Goal: Find specific page/section: Find specific page/section

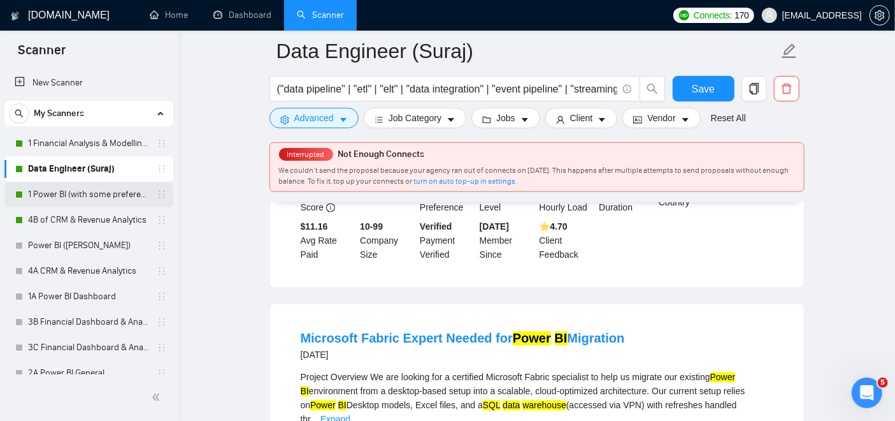
click at [56, 189] on link "1 Power BI (with some preference)" at bounding box center [88, 194] width 121 height 25
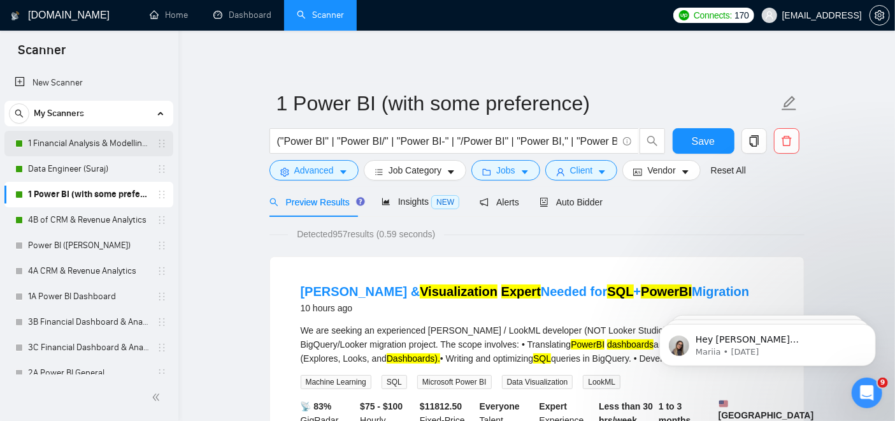
click at [71, 143] on link "1 Financial Analysis & Modelling (Ashutosh)" at bounding box center [88, 143] width 121 height 25
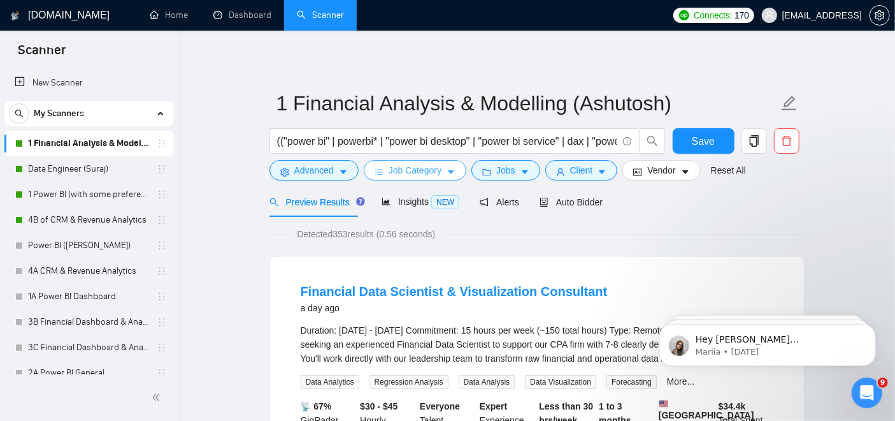
click at [440, 173] on button "Job Category" at bounding box center [415, 170] width 103 height 20
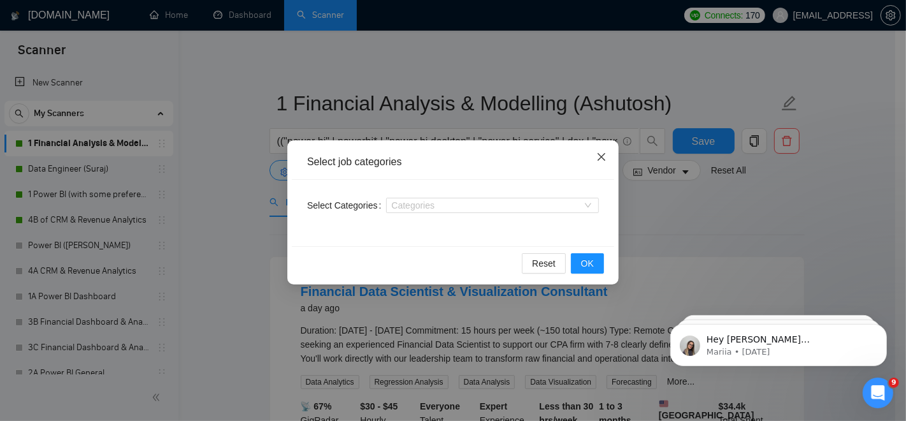
click at [603, 164] on span "Close" at bounding box center [601, 157] width 34 height 34
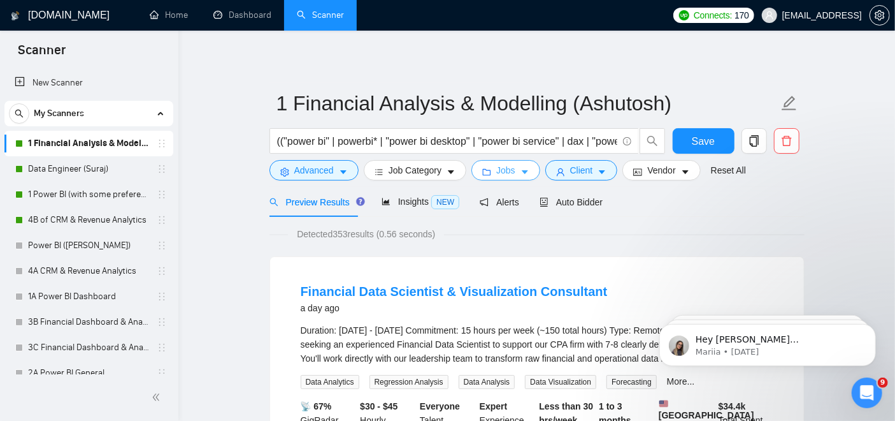
click at [503, 175] on span "Jobs" at bounding box center [505, 170] width 19 height 14
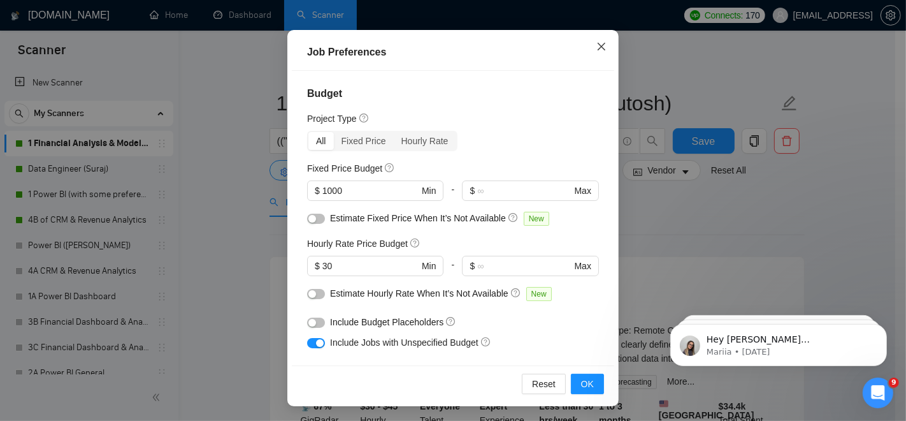
click at [600, 43] on icon "close" at bounding box center [601, 46] width 10 height 10
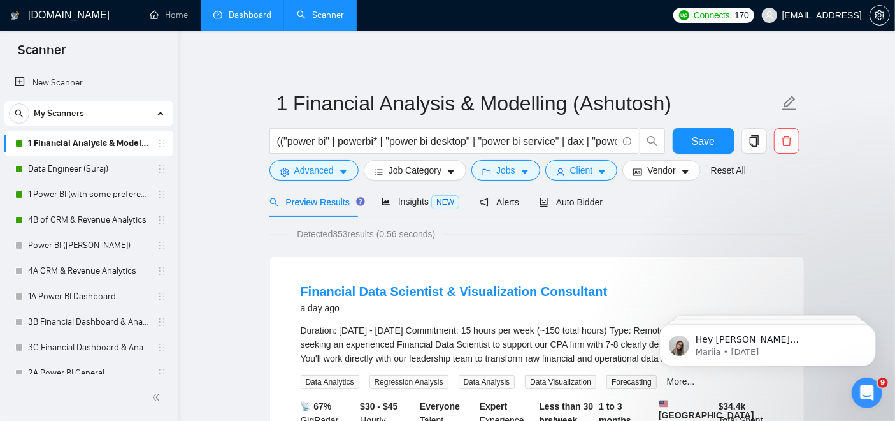
click at [229, 17] on link "Dashboard" at bounding box center [242, 15] width 58 height 11
